Goal: Book appointment/travel/reservation: Book appointment/travel/reservation

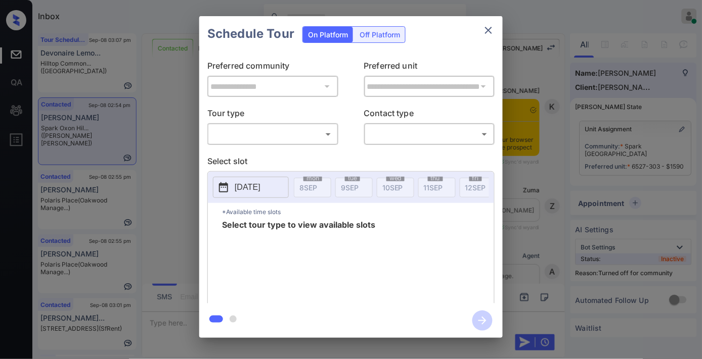
scroll to position [362, 0]
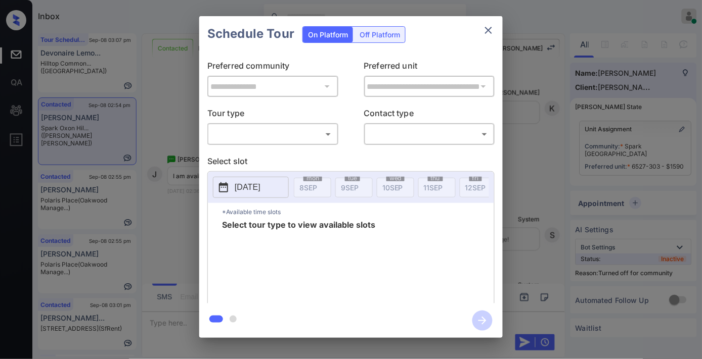
click at [251, 136] on body "Inbox Samantha Soliven Online Set yourself offline Set yourself on break Profil…" at bounding box center [351, 179] width 702 height 359
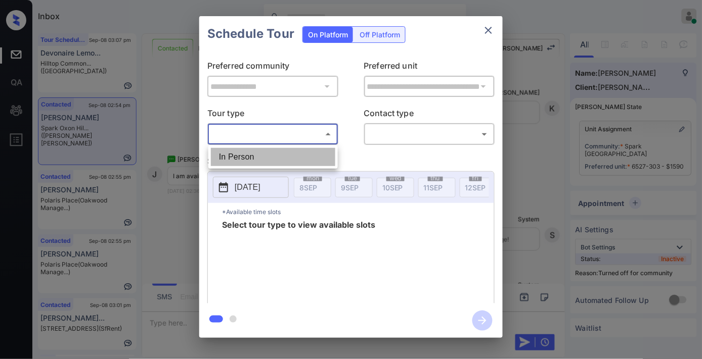
click at [261, 159] on li "In Person" at bounding box center [273, 157] width 124 height 18
type input "********"
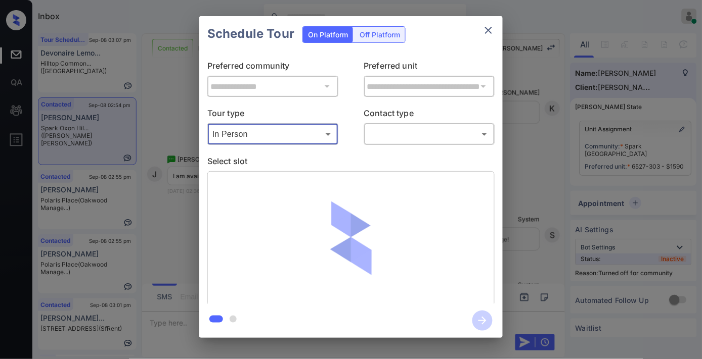
click at [422, 128] on body "Inbox Samantha Soliven Online Set yourself offline Set yourself on break Profil…" at bounding box center [351, 179] width 702 height 359
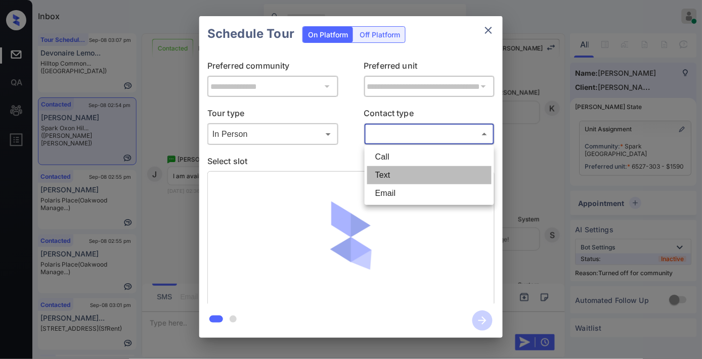
click at [413, 169] on li "Text" at bounding box center [429, 175] width 124 height 18
type input "****"
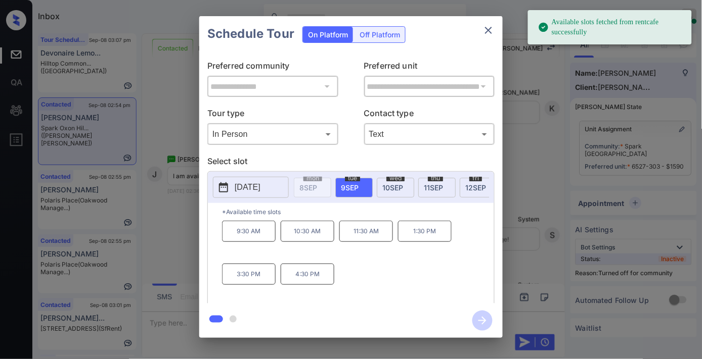
click at [260, 182] on p "[DATE]" at bounding box center [248, 187] width 26 height 12
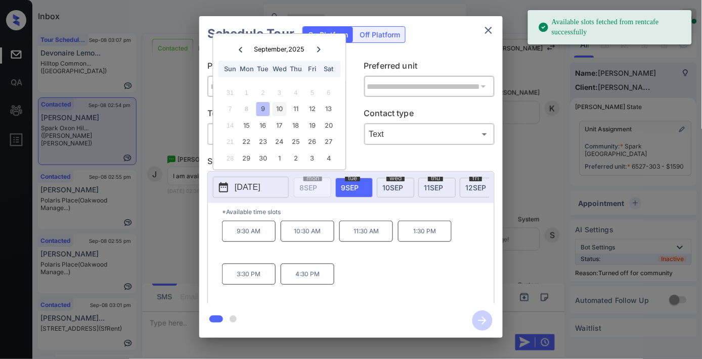
click at [280, 109] on div "10" at bounding box center [279, 110] width 14 height 14
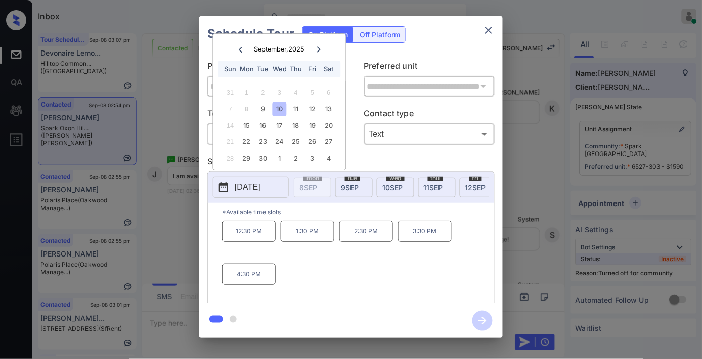
click at [387, 242] on p "2:30 PM" at bounding box center [366, 231] width 54 height 21
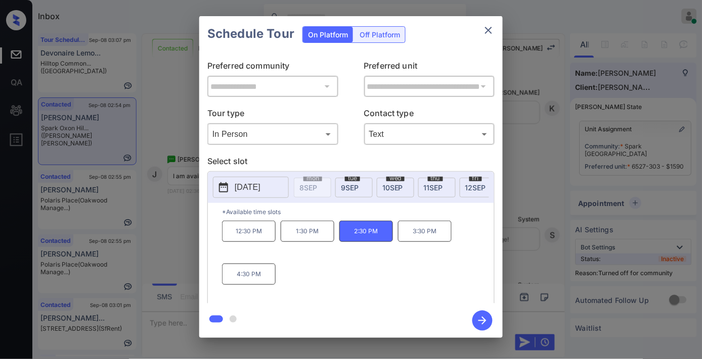
click at [483, 320] on icon "button" at bounding box center [482, 321] width 20 height 20
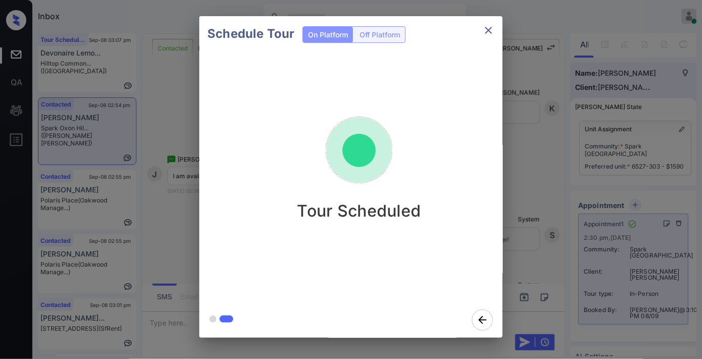
click at [325, 158] on img at bounding box center [358, 150] width 101 height 101
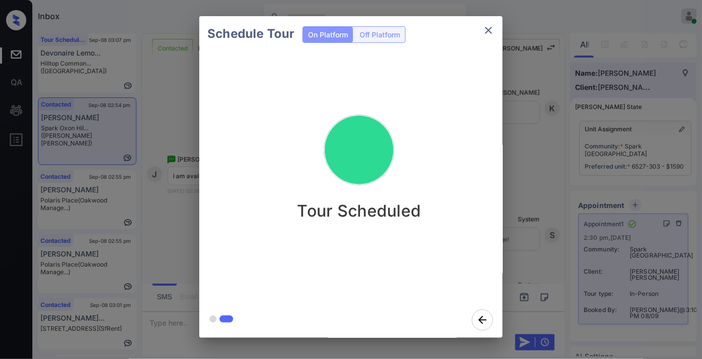
click at [492, 35] on icon "close" at bounding box center [488, 30] width 12 height 12
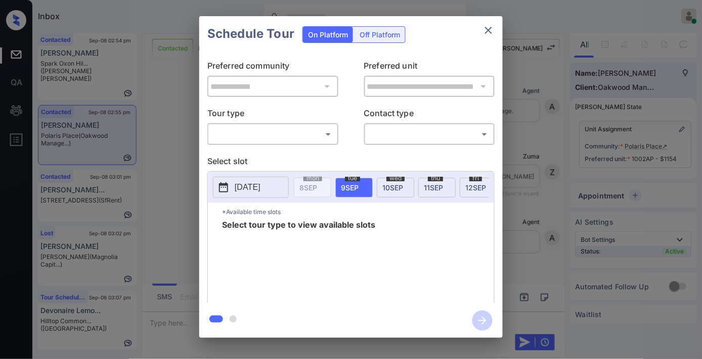
scroll to position [1904, 0]
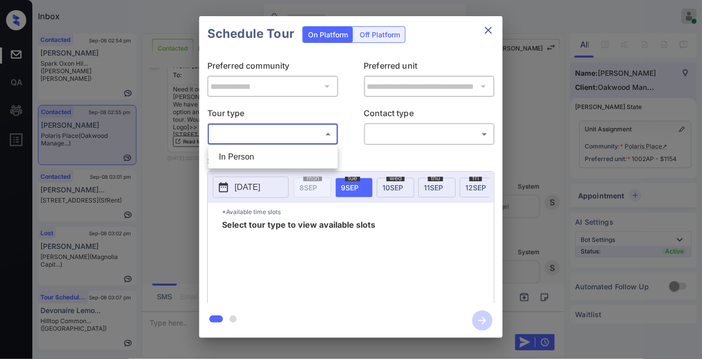
click at [307, 133] on body "Inbox [PERSON_NAME] Online Set yourself offline Set yourself on break Profile S…" at bounding box center [351, 179] width 702 height 359
click at [621, 71] on div at bounding box center [351, 179] width 702 height 359
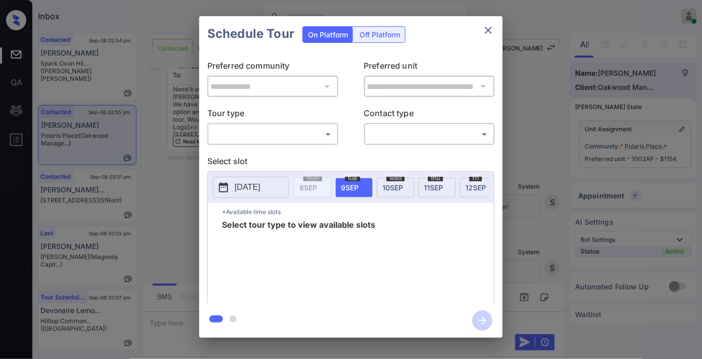
click at [678, 128] on div "**********" at bounding box center [351, 177] width 702 height 354
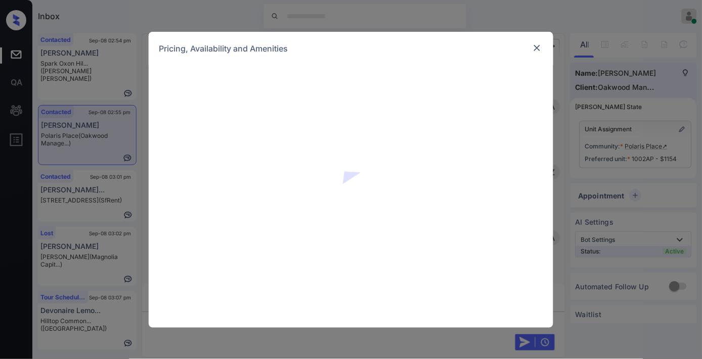
scroll to position [1904, 0]
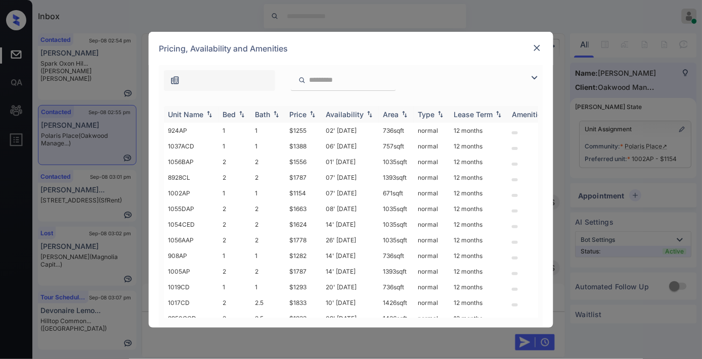
click at [292, 109] on th "Price" at bounding box center [303, 114] width 36 height 17
drag, startPoint x: 292, startPoint y: 109, endPoint x: 305, endPoint y: 110, distance: 13.2
click at [294, 109] on th "Price" at bounding box center [303, 114] width 36 height 17
click at [533, 74] on img at bounding box center [534, 78] width 12 height 12
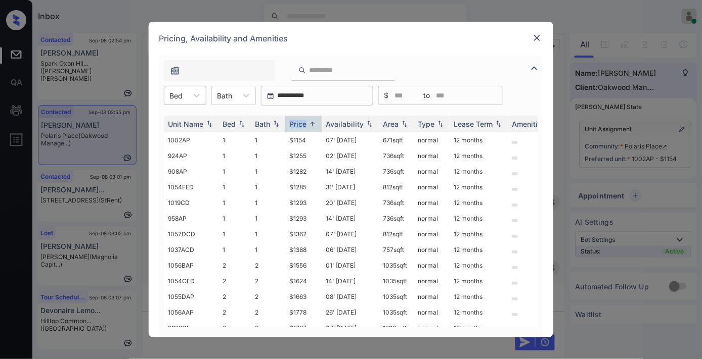
click at [188, 93] on div "Bed" at bounding box center [175, 95] width 23 height 15
click at [185, 118] on div "1" at bounding box center [185, 120] width 42 height 18
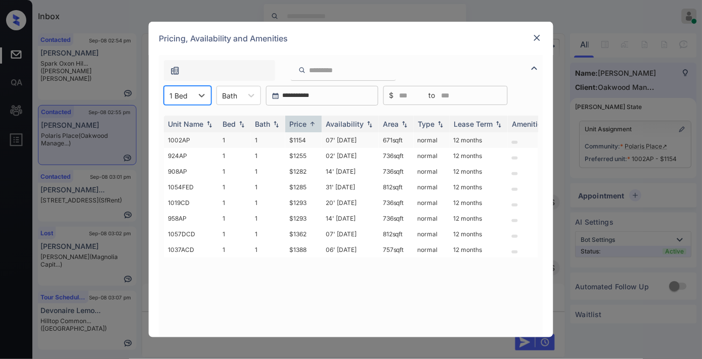
click at [356, 141] on td "07' Oct 25" at bounding box center [349, 140] width 57 height 16
click at [538, 34] on img at bounding box center [537, 38] width 10 height 10
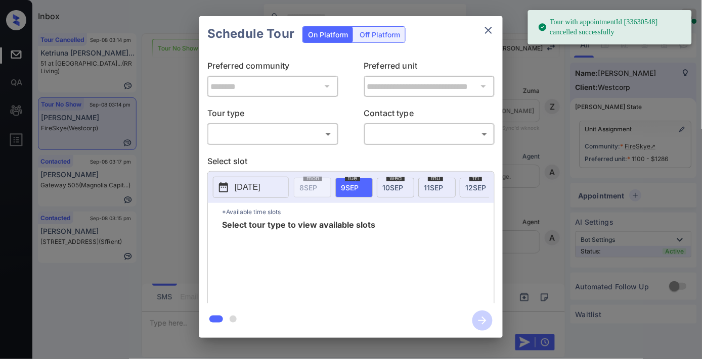
scroll to position [8069, 0]
click at [311, 135] on body "Tour with appointmentId [33630548] cancelled successfully Inbox Samantha Solive…" at bounding box center [351, 179] width 702 height 359
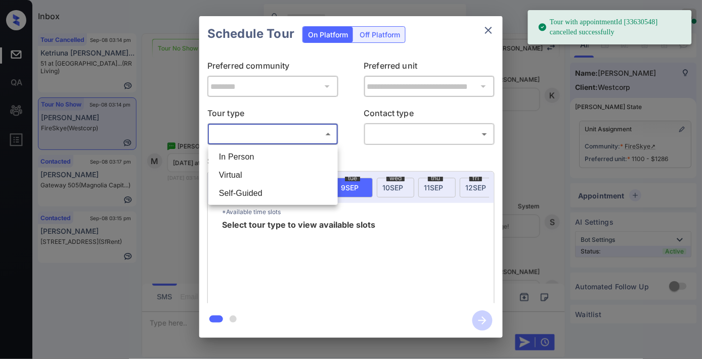
click at [305, 150] on li "In Person" at bounding box center [273, 157] width 124 height 18
type input "********"
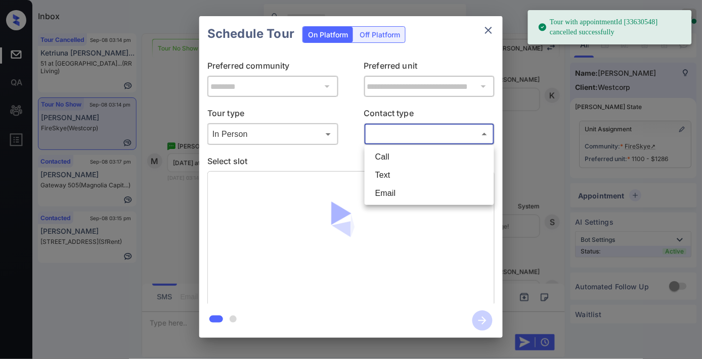
click at [401, 129] on body "Tour with appointmentId [33630548] cancelled successfully Inbox Samantha Solive…" at bounding box center [351, 179] width 702 height 359
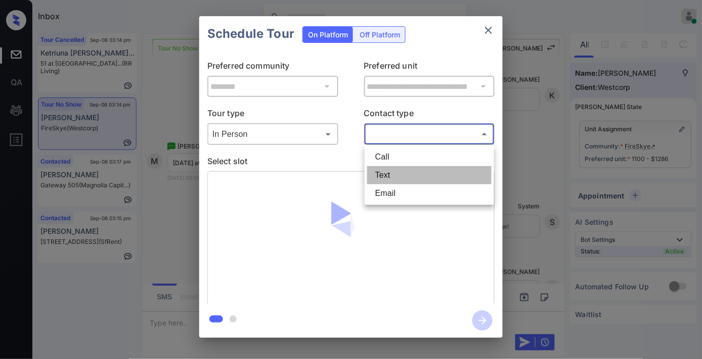
click at [396, 178] on li "Text" at bounding box center [429, 175] width 124 height 18
type input "****"
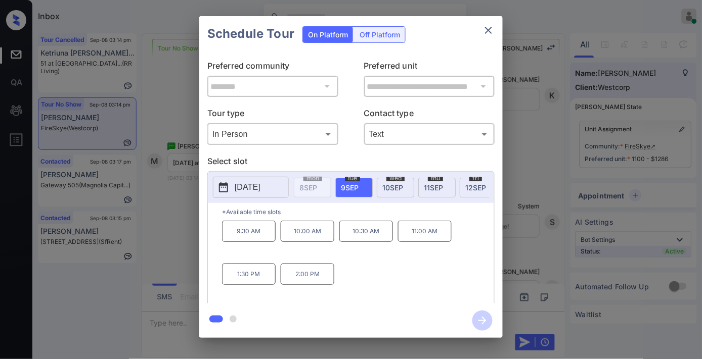
click at [275, 277] on p "1:30 PM" at bounding box center [249, 274] width 54 height 21
click at [483, 29] on icon "close" at bounding box center [488, 30] width 12 height 12
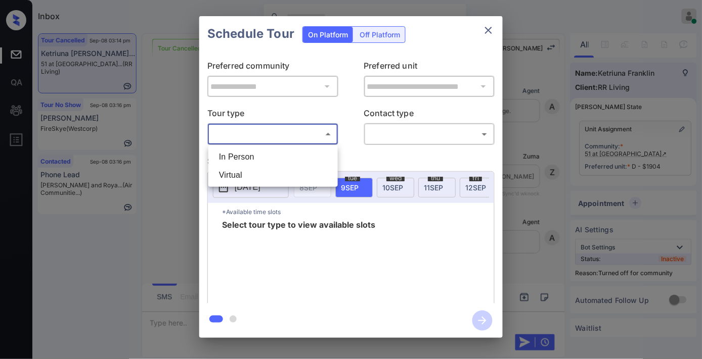
scroll to position [7241, 0]
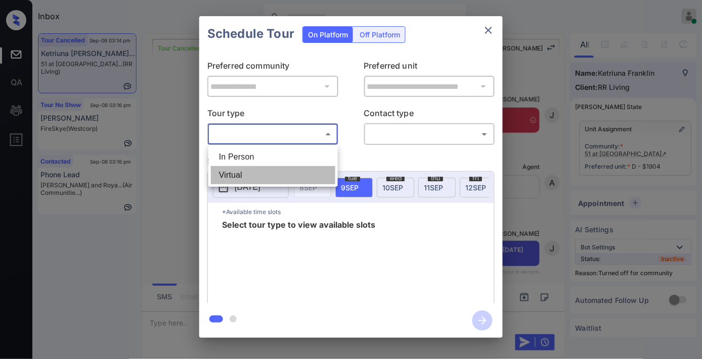
click at [280, 167] on li "Virtual" at bounding box center [273, 175] width 124 height 18
type input "*******"
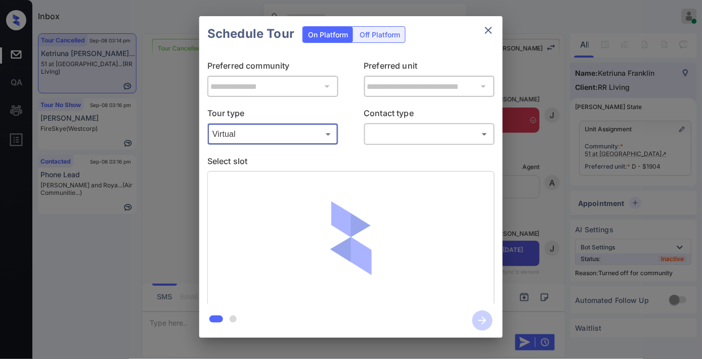
click at [376, 137] on body "Inbox Samantha Soliven Online Set yourself offline Set yourself on break Profil…" at bounding box center [351, 179] width 702 height 359
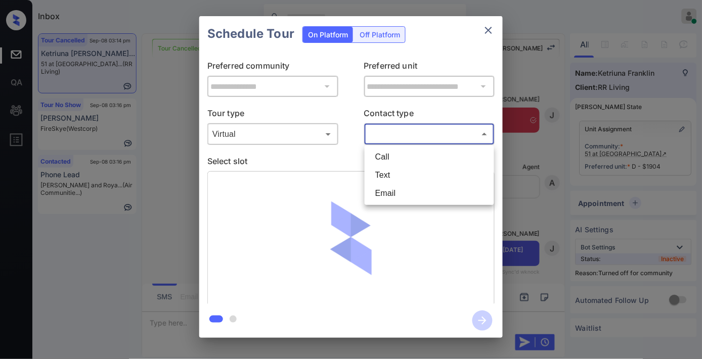
click at [393, 171] on li "Text" at bounding box center [429, 175] width 124 height 18
type input "****"
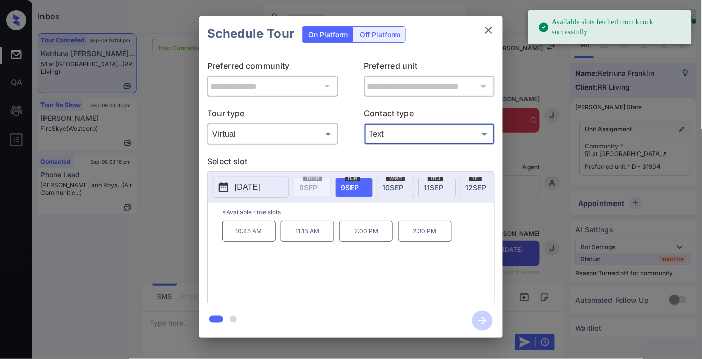
click at [467, 191] on div "fri 12 SEP" at bounding box center [477, 188] width 37 height 20
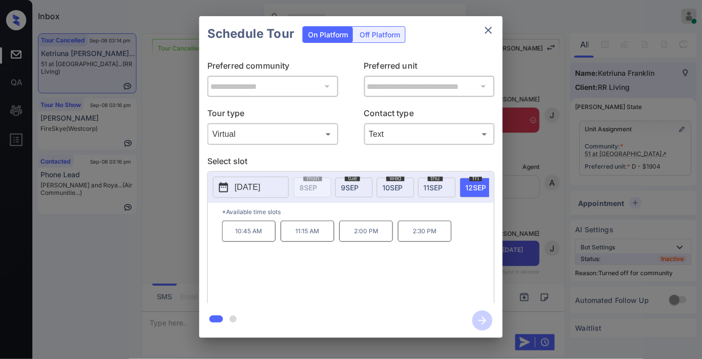
click at [364, 232] on p "2:00 PM" at bounding box center [366, 231] width 54 height 21
click at [483, 326] on icon "button" at bounding box center [482, 321] width 20 height 20
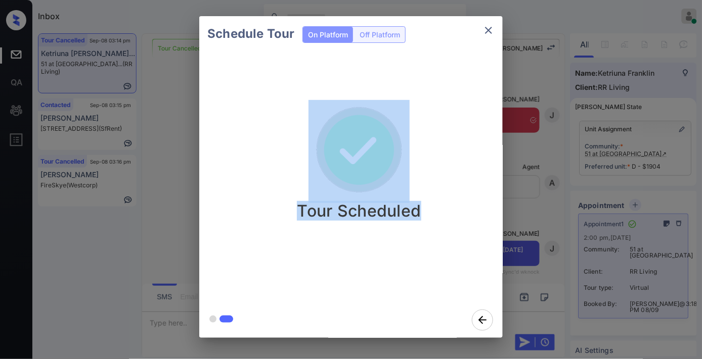
drag, startPoint x: 290, startPoint y: 339, endPoint x: 342, endPoint y: 167, distance: 180.2
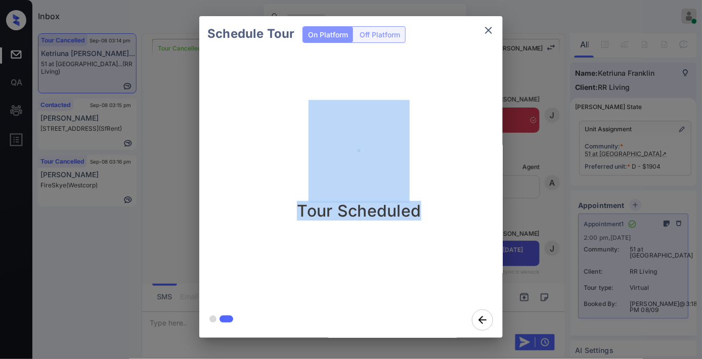
click at [342, 167] on div "Schedule Tour On Platform Off Platform Tour Scheduled" at bounding box center [351, 177] width 702 height 354
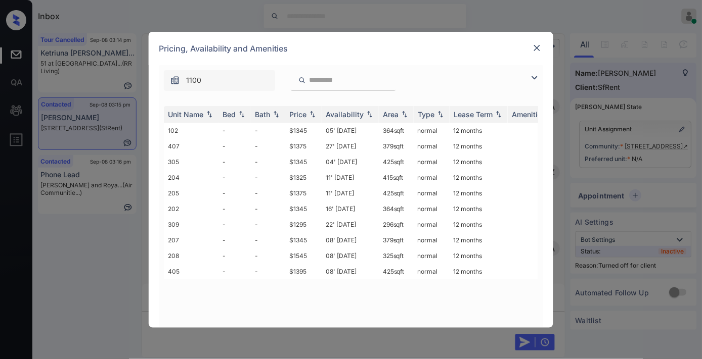
scroll to position [1447, 0]
click at [300, 117] on div "Price" at bounding box center [297, 114] width 17 height 9
click at [302, 128] on td "$1295" at bounding box center [303, 131] width 36 height 16
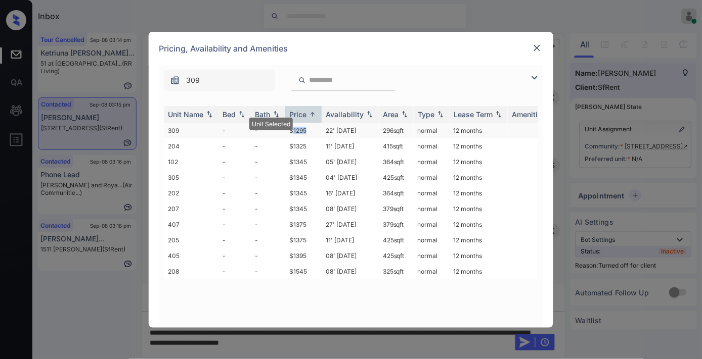
click at [304, 128] on td "$1295" at bounding box center [303, 131] width 36 height 16
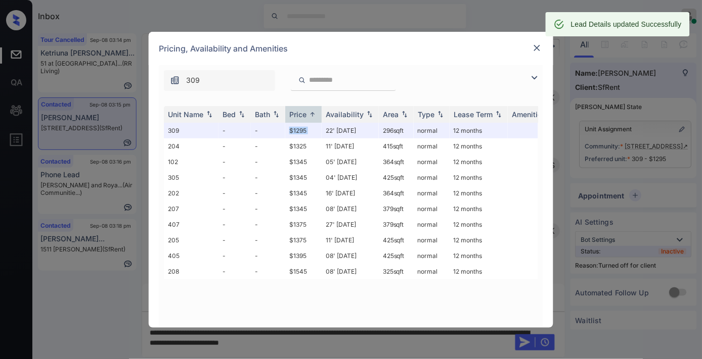
click at [538, 49] on img at bounding box center [537, 48] width 10 height 10
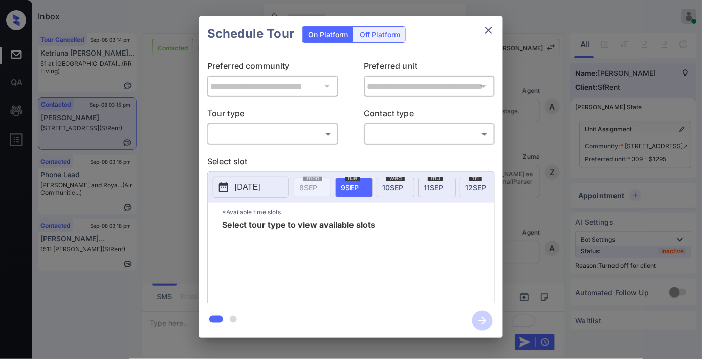
scroll to position [1615, 0]
click at [366, 34] on div "Off Platform" at bounding box center [379, 35] width 51 height 16
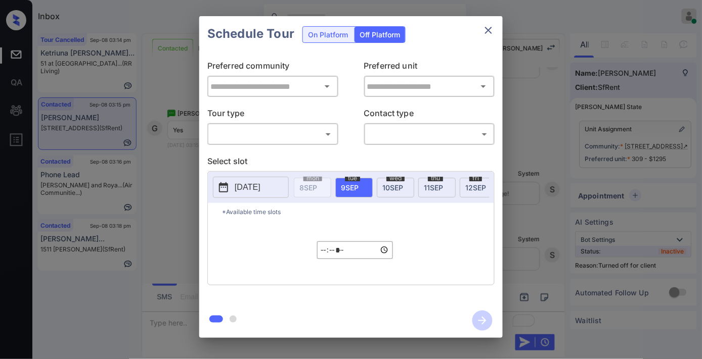
type input "**********"
click at [296, 153] on div "**********" at bounding box center [350, 178] width 303 height 252
click at [292, 145] on div "**********" at bounding box center [350, 178] width 303 height 252
click at [292, 139] on body "Inbox Samantha Soliven Online Set yourself offline Set yourself on break Profil…" at bounding box center [351, 179] width 702 height 359
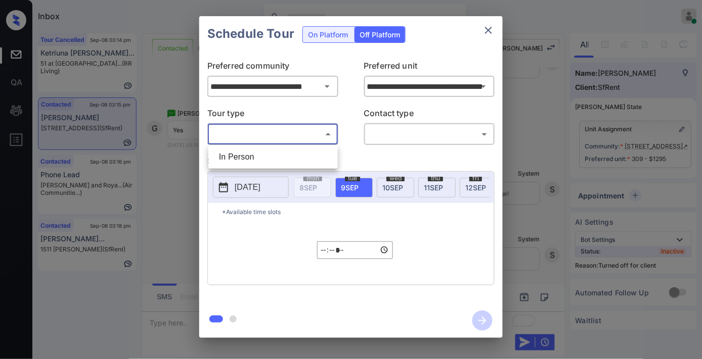
click at [287, 160] on li "In Person" at bounding box center [273, 157] width 124 height 18
type input "********"
click at [403, 137] on body "Inbox Samantha Soliven Online Set yourself offline Set yourself on break Profil…" at bounding box center [351, 179] width 702 height 359
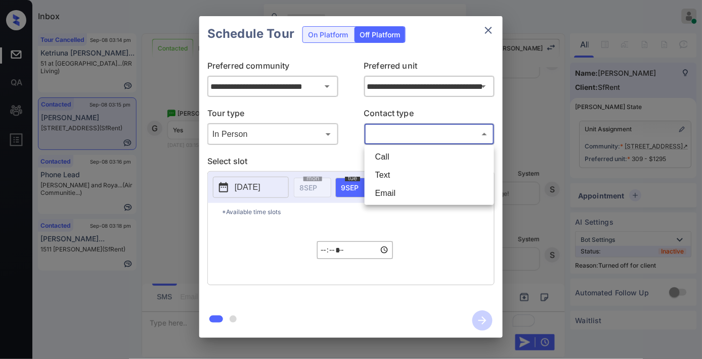
click at [404, 173] on li "Text" at bounding box center [429, 175] width 124 height 18
type input "****"
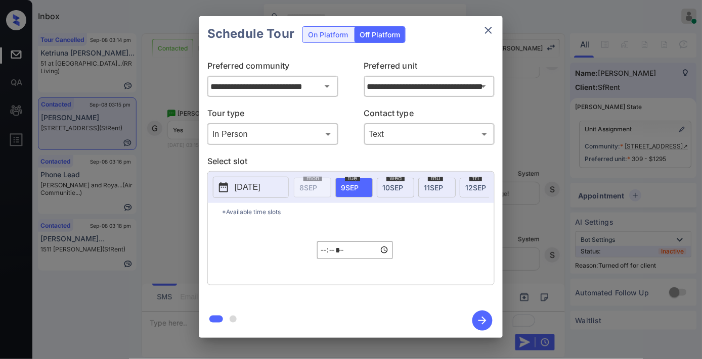
click at [241, 188] on p "[DATE]" at bounding box center [248, 187] width 26 height 12
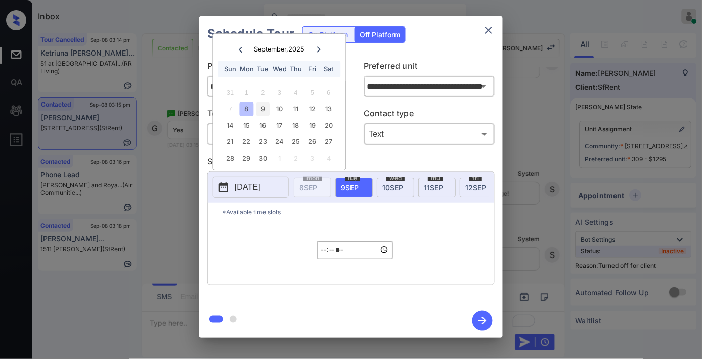
click at [258, 110] on div "9" at bounding box center [263, 110] width 14 height 14
click at [265, 110] on div "9" at bounding box center [263, 110] width 14 height 14
click at [329, 259] on input "*****" at bounding box center [355, 251] width 76 height 18
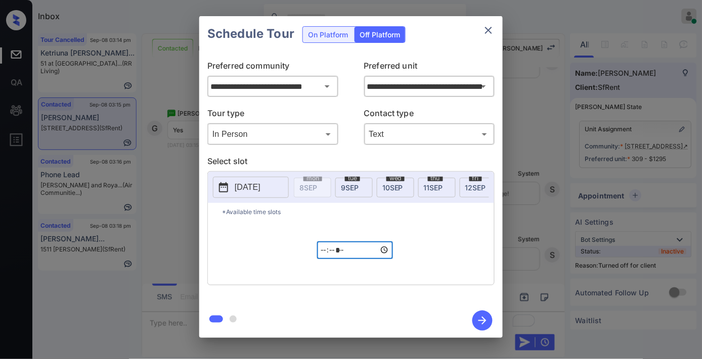
type input "*****"
click at [483, 324] on icon "button" at bounding box center [482, 321] width 8 height 8
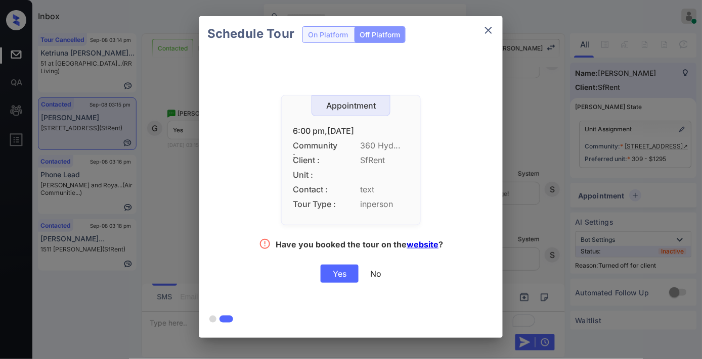
click at [342, 272] on div "Yes" at bounding box center [339, 274] width 38 height 18
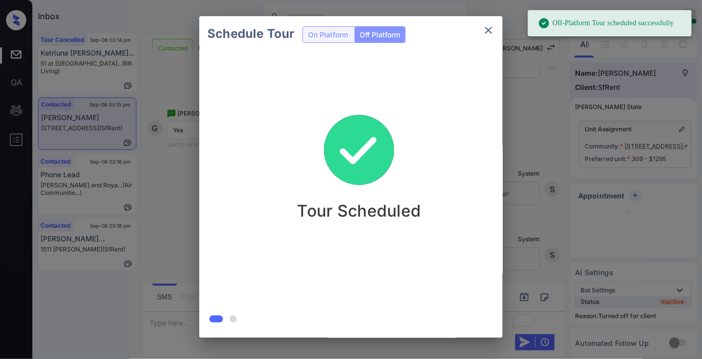
click at [179, 124] on div "Schedule Tour On Platform Off Platform Tour Scheduled" at bounding box center [351, 177] width 702 height 354
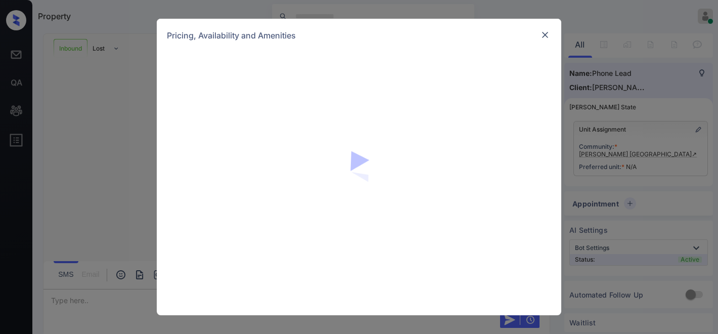
scroll to position [150, 0]
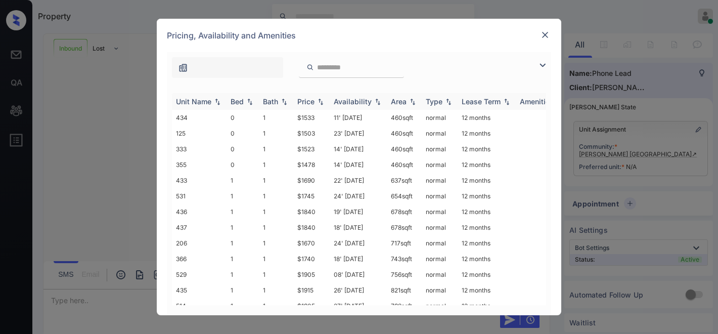
click at [308, 102] on div "Price" at bounding box center [305, 101] width 17 height 9
click at [542, 63] on img at bounding box center [542, 65] width 12 height 12
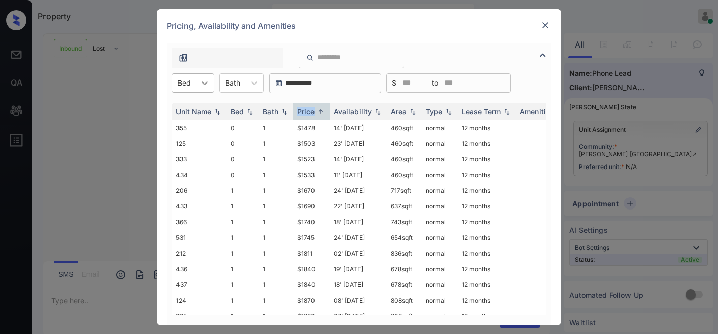
click at [196, 81] on div at bounding box center [205, 83] width 18 height 18
click at [201, 121] on div "1" at bounding box center [193, 126] width 42 height 18
click at [322, 127] on td "$1670" at bounding box center [311, 128] width 36 height 16
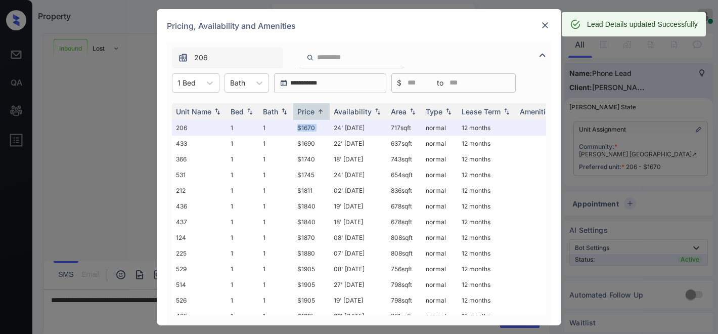
click at [542, 22] on img at bounding box center [545, 25] width 10 height 10
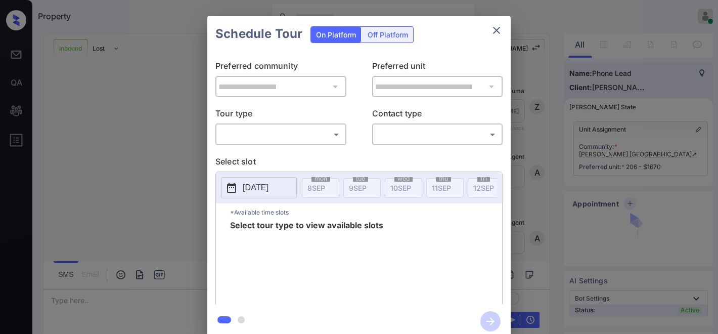
click at [304, 133] on body "Property [PERSON_NAME] Online Set yourself offline Set yourself on break Profil…" at bounding box center [359, 167] width 718 height 334
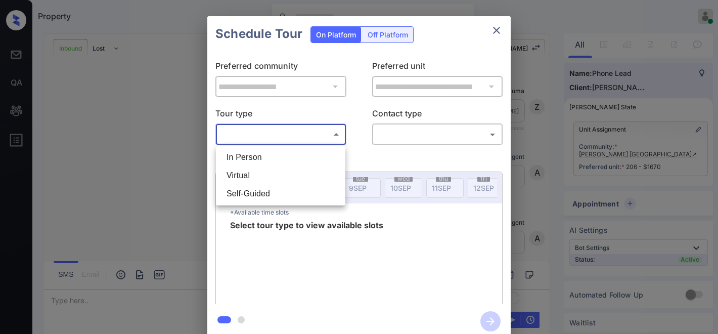
scroll to position [216, 0]
click at [296, 158] on li "In Person" at bounding box center [280, 157] width 124 height 18
type input "********"
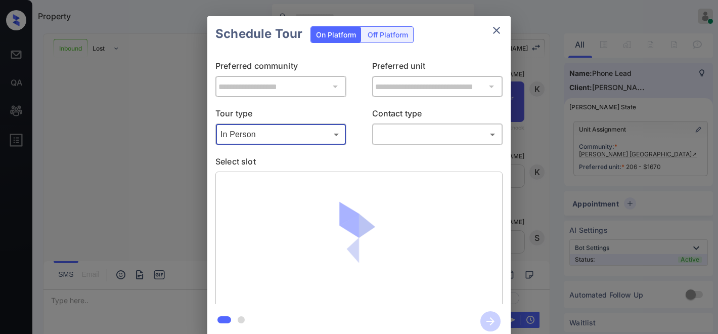
click at [390, 139] on body "Property [PERSON_NAME] Online Set yourself offline Set yourself on break Profil…" at bounding box center [359, 167] width 718 height 334
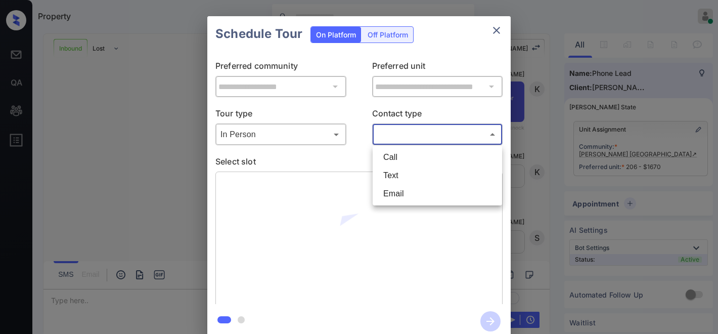
click at [403, 153] on li "Call" at bounding box center [437, 157] width 124 height 18
type input "****"
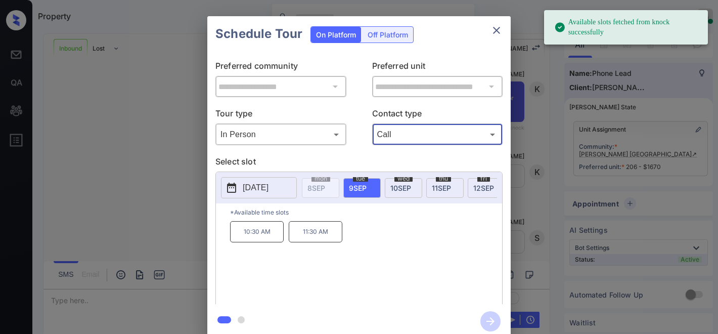
click at [268, 186] on p "[DATE]" at bounding box center [256, 187] width 26 height 12
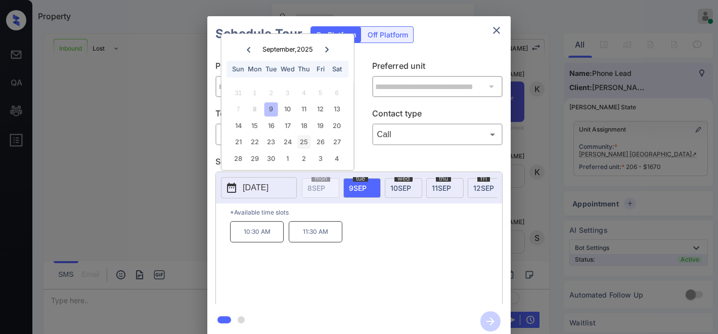
click at [306, 141] on div "25" at bounding box center [304, 142] width 14 height 14
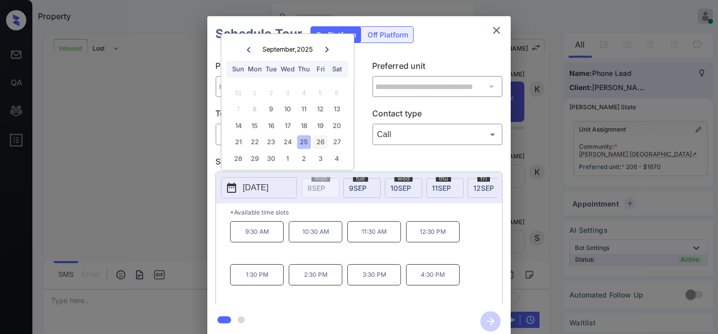
click at [317, 140] on div "26" at bounding box center [320, 142] width 14 height 14
click at [300, 141] on div "25" at bounding box center [304, 142] width 14 height 14
click at [321, 139] on div "26" at bounding box center [320, 142] width 14 height 14
click at [305, 141] on div "25" at bounding box center [304, 142] width 14 height 14
click at [264, 281] on p "1:30 PM" at bounding box center [257, 274] width 54 height 21
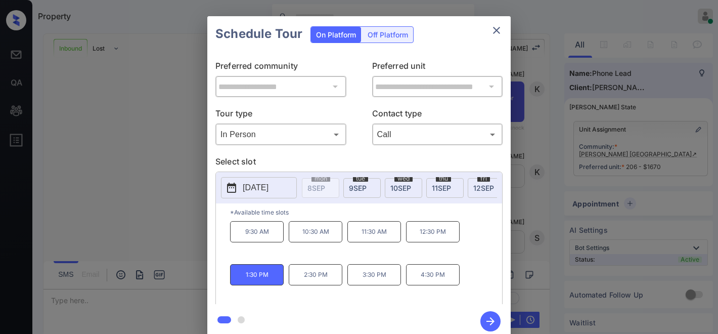
click at [285, 136] on body "Property [PERSON_NAME] Online Set yourself offline Set yourself on break Profil…" at bounding box center [359, 167] width 718 height 334
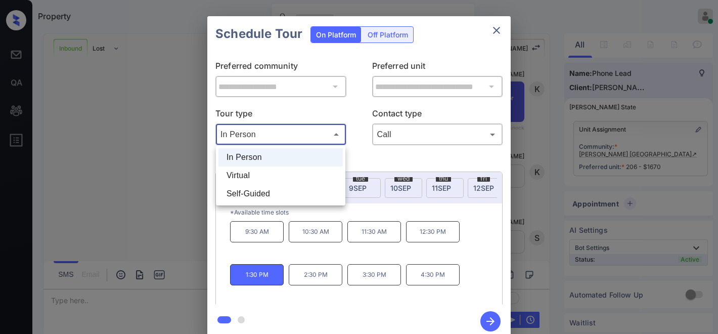
click at [350, 104] on div at bounding box center [359, 167] width 718 height 334
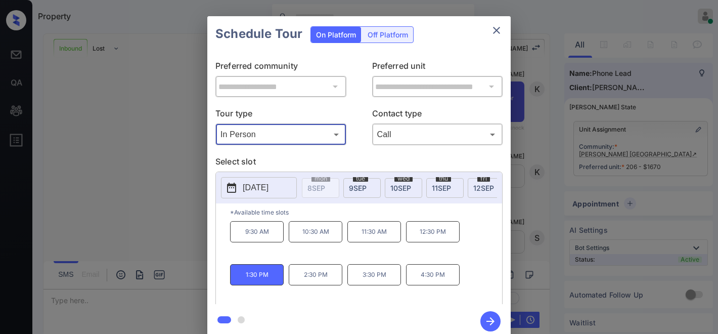
click at [268, 188] on p "[DATE]" at bounding box center [256, 187] width 26 height 12
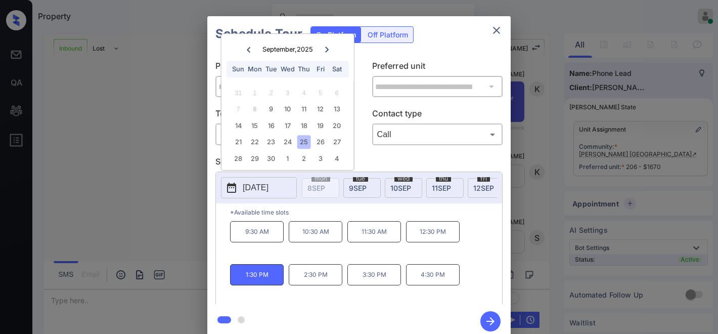
click at [567, 70] on div "**********" at bounding box center [359, 177] width 718 height 354
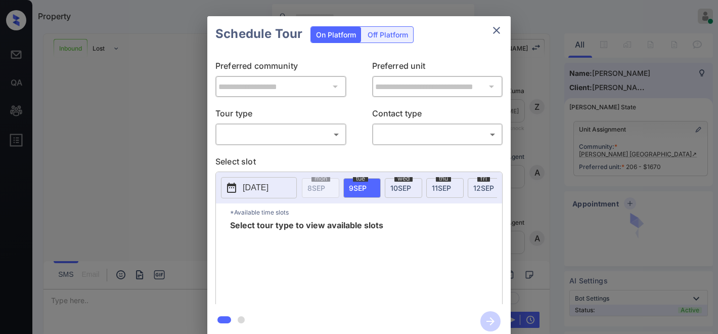
click at [281, 132] on body "Property Samantha Soliven Online Set yourself offline Set yourself on break Pro…" at bounding box center [359, 167] width 718 height 334
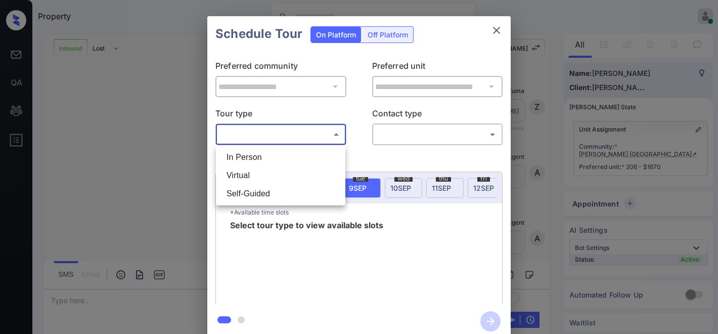
scroll to position [282, 0]
click at [275, 153] on li "In Person" at bounding box center [280, 157] width 124 height 18
type input "********"
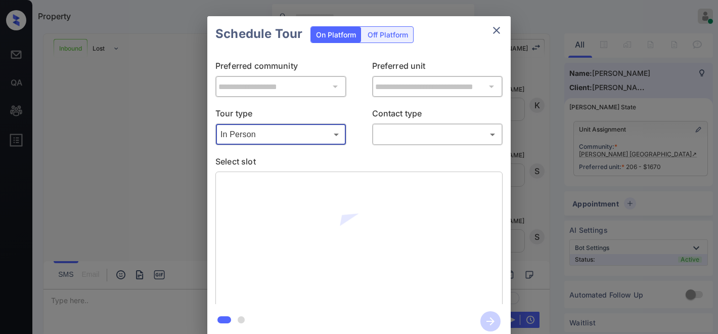
click at [398, 134] on body "Property Samantha Soliven Online Set yourself offline Set yourself on break Pro…" at bounding box center [359, 167] width 718 height 334
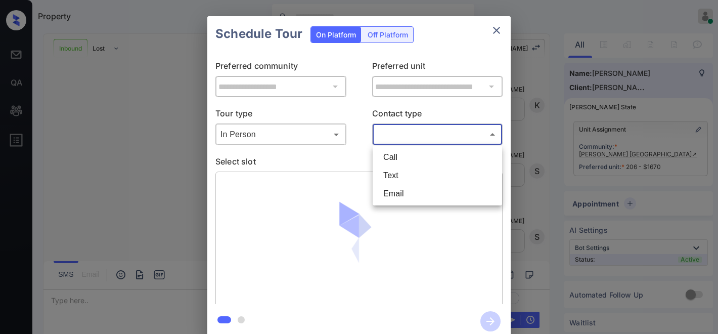
click at [405, 155] on li "Call" at bounding box center [437, 157] width 124 height 18
type input "****"
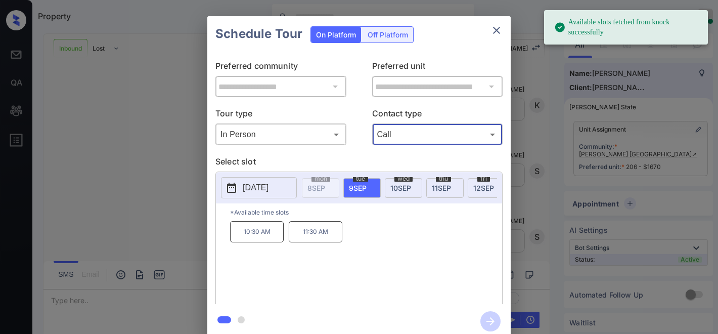
click at [268, 188] on p "2025-09-09" at bounding box center [256, 187] width 26 height 12
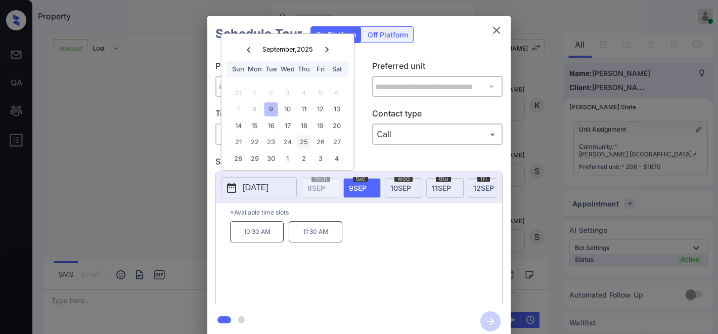
click at [304, 139] on div "25" at bounding box center [304, 142] width 14 height 14
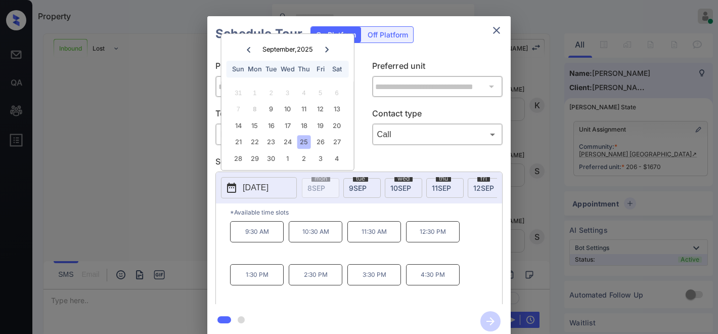
click at [269, 282] on p "1:30 PM" at bounding box center [257, 274] width 54 height 21
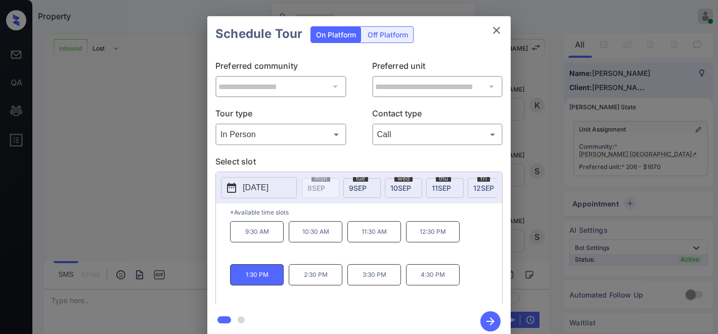
click at [491, 316] on icon "button" at bounding box center [490, 321] width 20 height 20
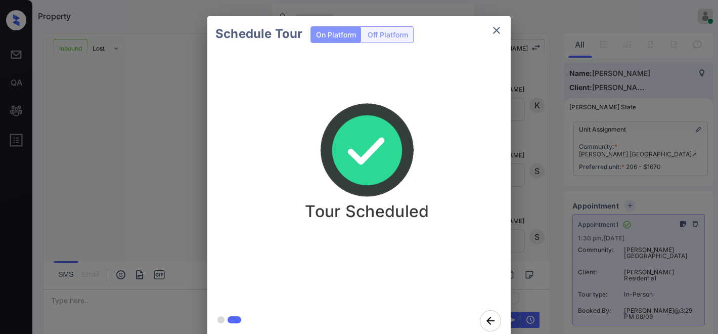
click at [429, 109] on div "Tour Scheduled" at bounding box center [366, 160] width 303 height 121
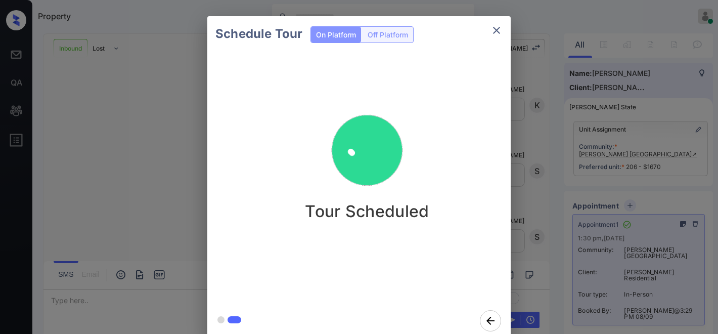
click at [497, 31] on icon "close" at bounding box center [496, 30] width 7 height 7
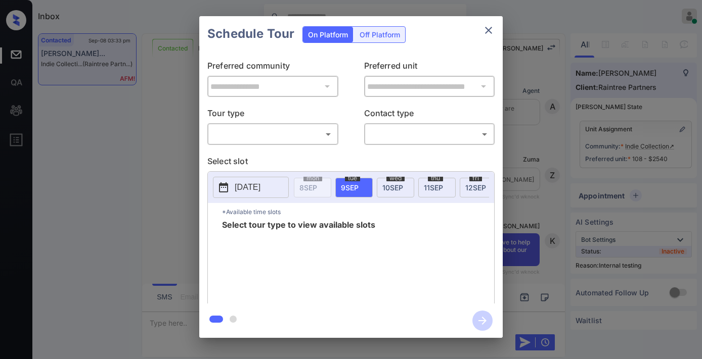
click at [302, 123] on p "Tour type" at bounding box center [272, 115] width 131 height 16
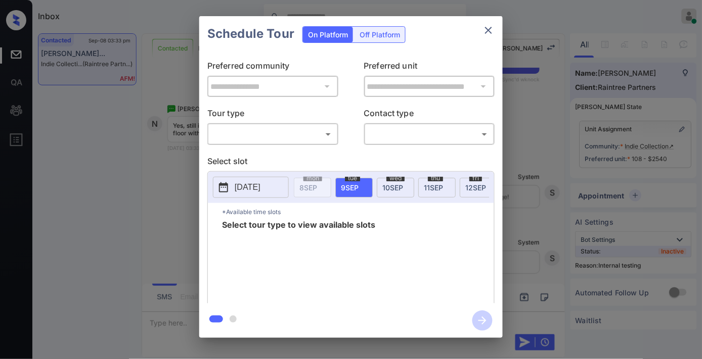
click at [306, 144] on div "​ ​" at bounding box center [272, 134] width 131 height 22
click at [297, 137] on body "Inbox Samantha Soliven Online Set yourself offline Set yourself on break Profil…" at bounding box center [351, 179] width 702 height 359
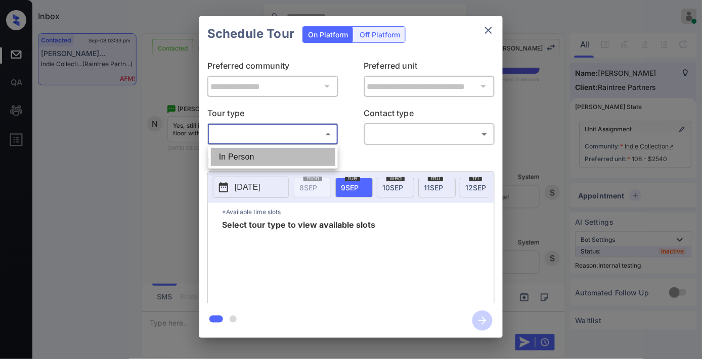
click at [301, 157] on li "In Person" at bounding box center [273, 157] width 124 height 18
type input "********"
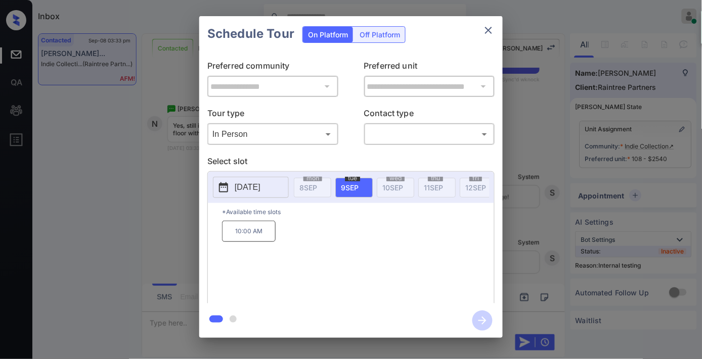
click at [255, 188] on p "2025-09-09" at bounding box center [248, 187] width 26 height 12
click at [488, 31] on icon "close" at bounding box center [488, 30] width 12 height 12
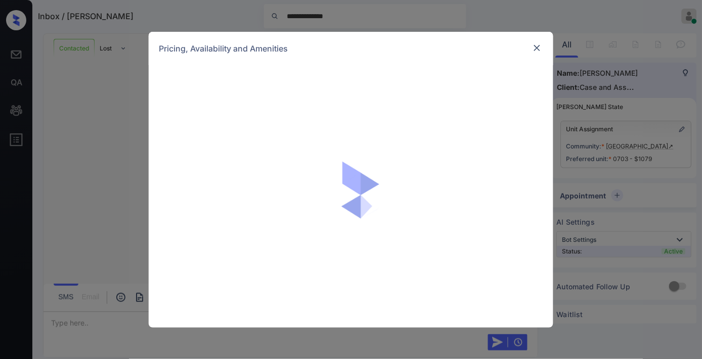
scroll to position [3145, 0]
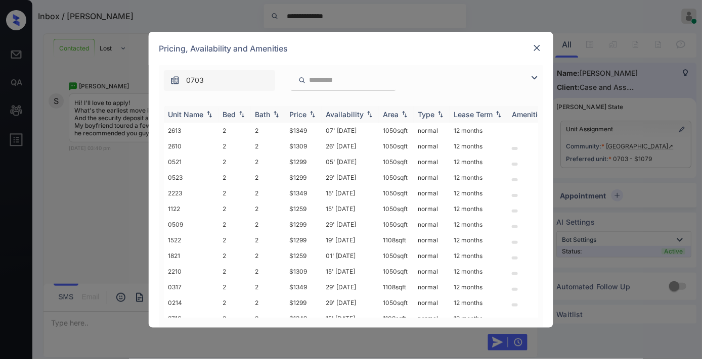
click at [307, 111] on img at bounding box center [312, 114] width 10 height 7
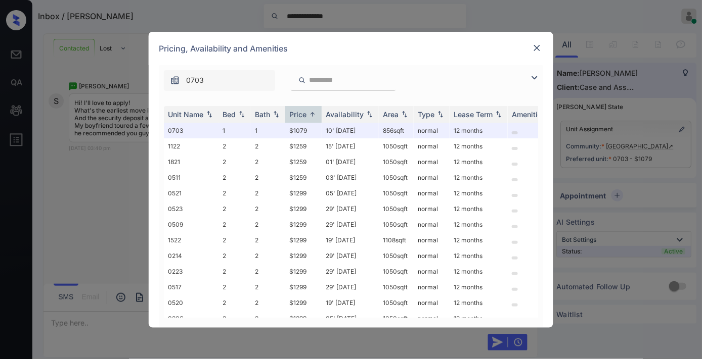
click at [536, 74] on img at bounding box center [534, 78] width 12 height 12
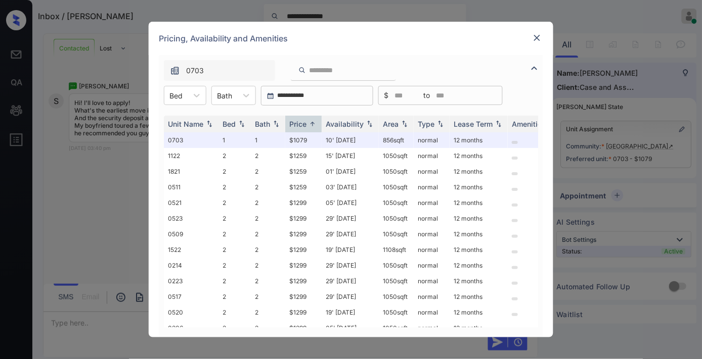
click at [163, 95] on div "**********" at bounding box center [351, 96] width 384 height 20
click at [191, 101] on div at bounding box center [197, 95] width 18 height 18
click at [198, 125] on div "1" at bounding box center [185, 120] width 42 height 18
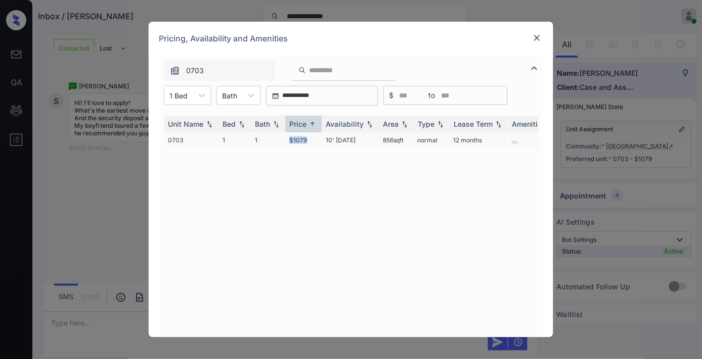
drag, startPoint x: 303, startPoint y: 137, endPoint x: 280, endPoint y: 138, distance: 23.8
click at [280, 138] on tr "0703 1 1 $1079 10' [DATE] 856 sqft normal 12 months" at bounding box center [428, 140] width 528 height 16
copy tr "$1079"
click at [454, 141] on td "12 months" at bounding box center [478, 140] width 58 height 16
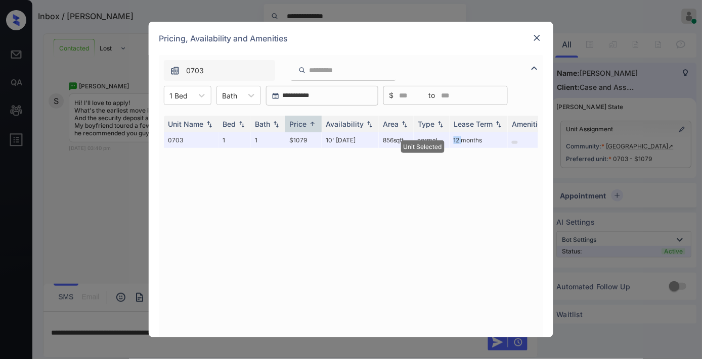
click at [537, 42] on img at bounding box center [537, 38] width 10 height 10
